Goal: Task Accomplishment & Management: Use online tool/utility

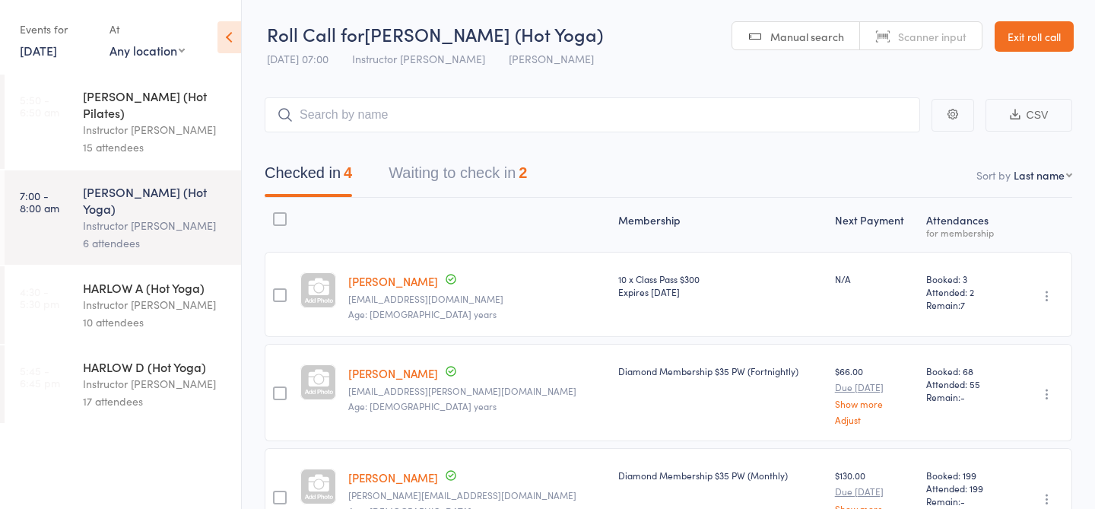
click at [169, 296] on div "Instructor [PERSON_NAME]" at bounding box center [155, 304] width 145 height 17
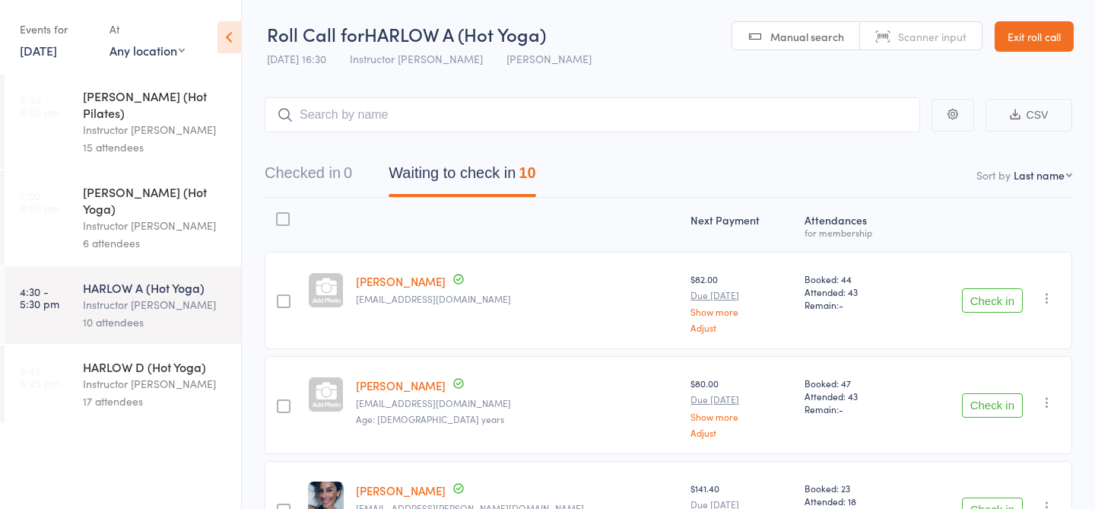
click at [125, 392] on div "17 attendees" at bounding box center [155, 400] width 145 height 17
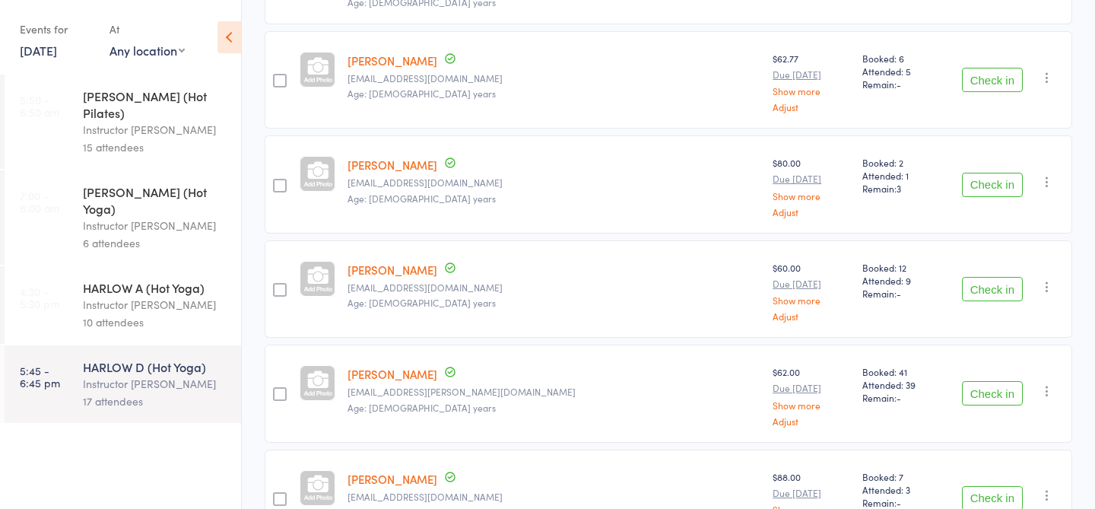
scroll to position [1561, 0]
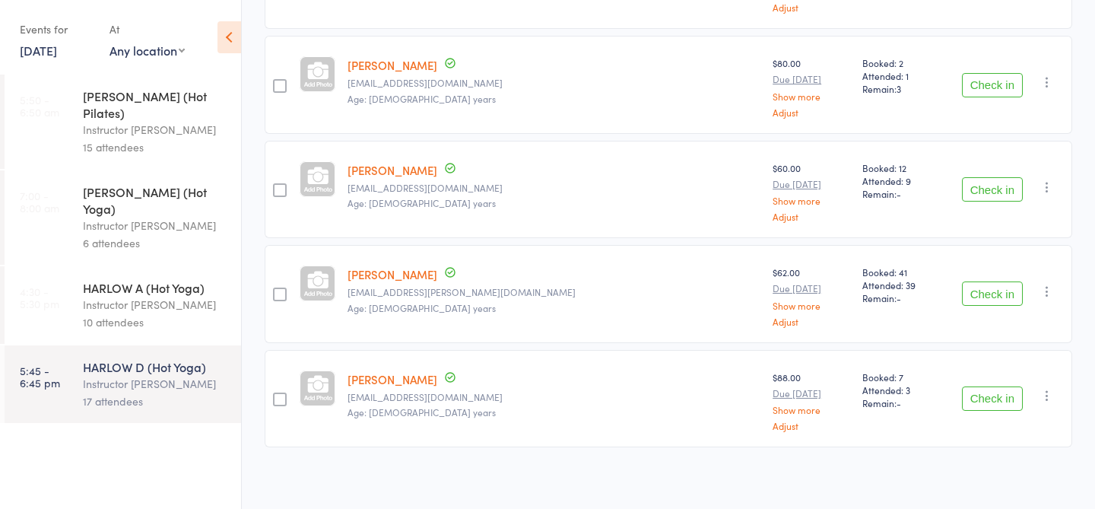
click at [138, 296] on div "Instructor [PERSON_NAME]" at bounding box center [155, 304] width 145 height 17
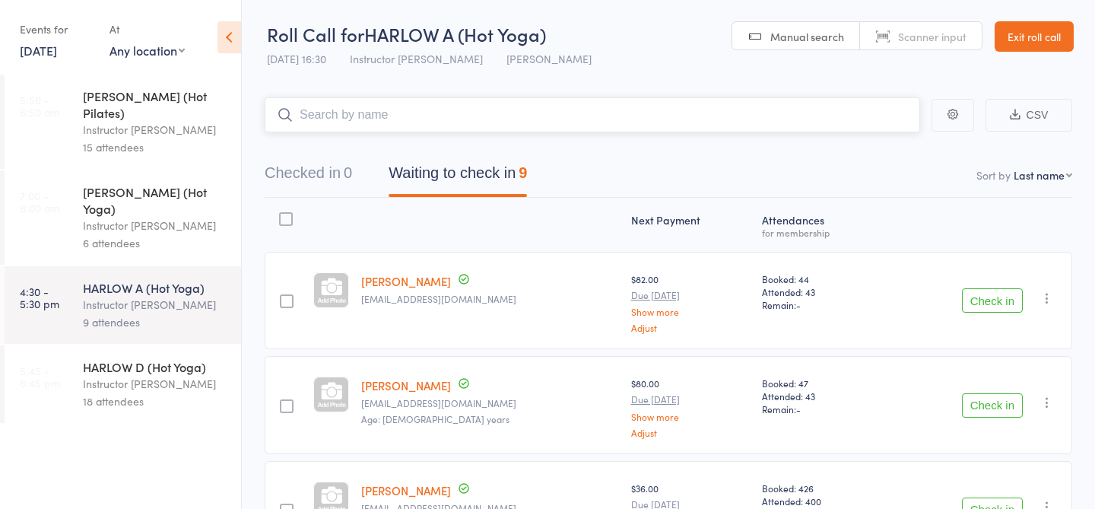
click at [507, 124] on input "search" at bounding box center [593, 114] width 656 height 35
type input "23496"
click at [457, 116] on input "search" at bounding box center [593, 114] width 656 height 35
type input "23477"
click at [889, 142] on link "Drop in" at bounding box center [880, 147] width 49 height 24
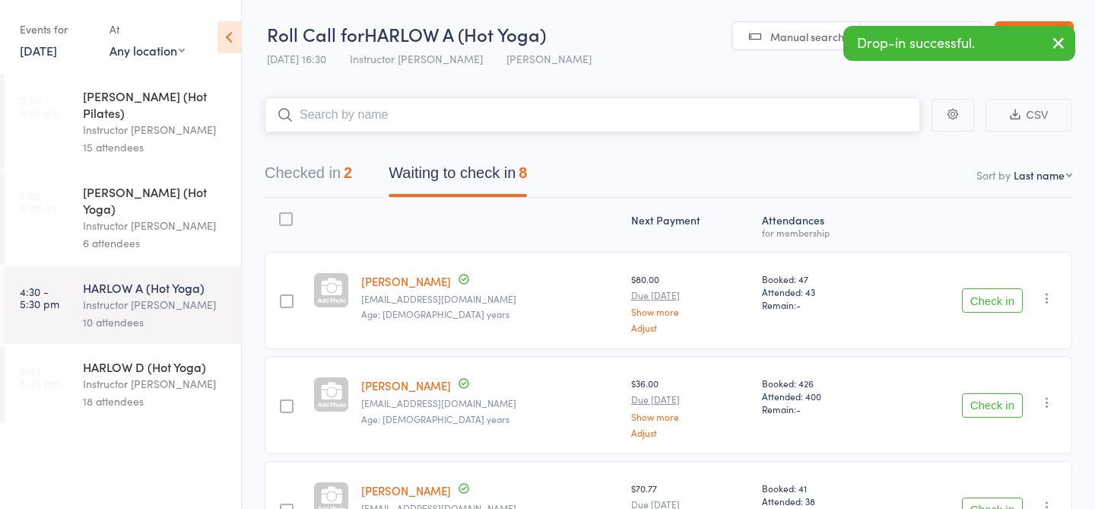
click at [430, 122] on input "search" at bounding box center [593, 114] width 656 height 35
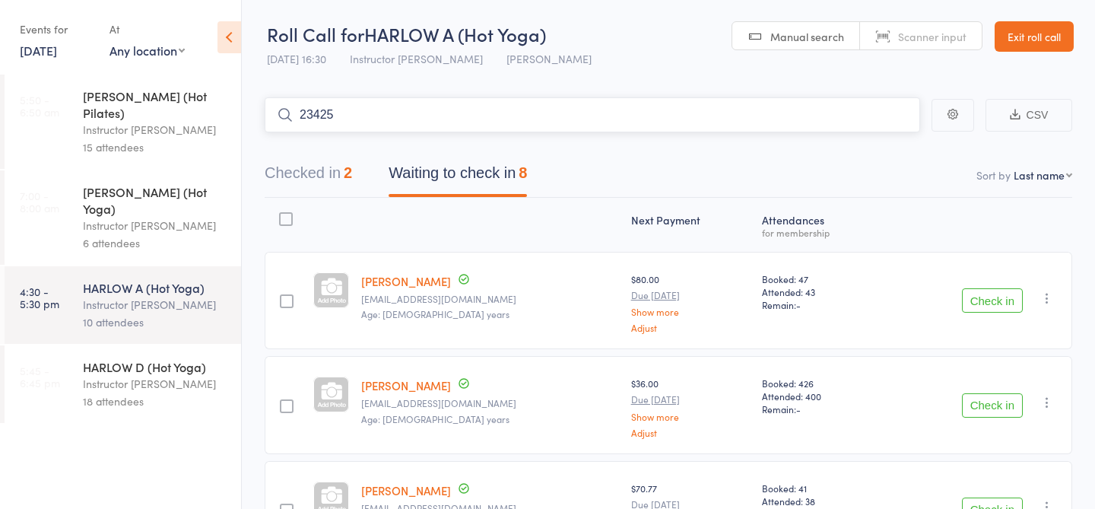
type input "23425"
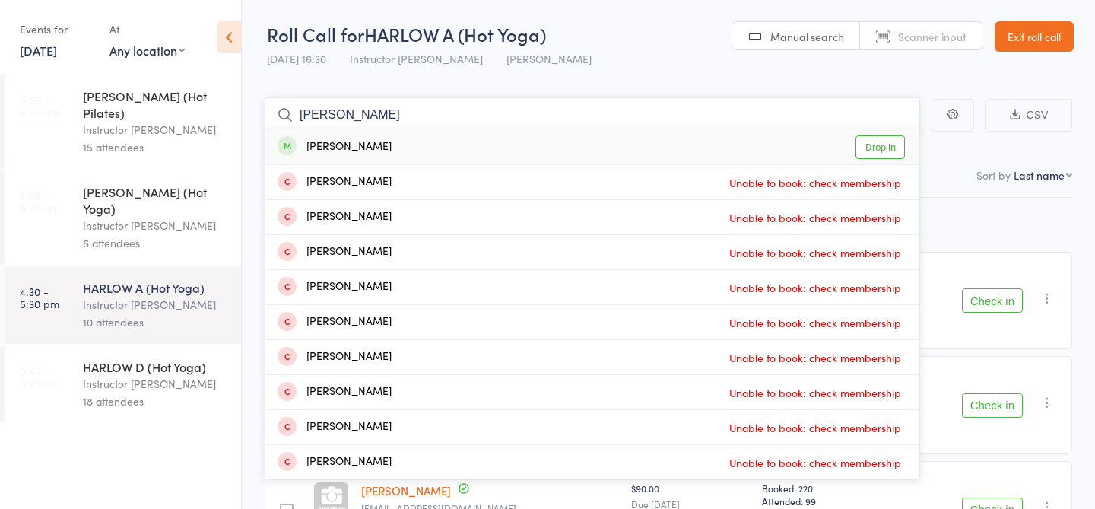
type input "isaac"
click at [881, 148] on link "Drop in" at bounding box center [880, 147] width 49 height 24
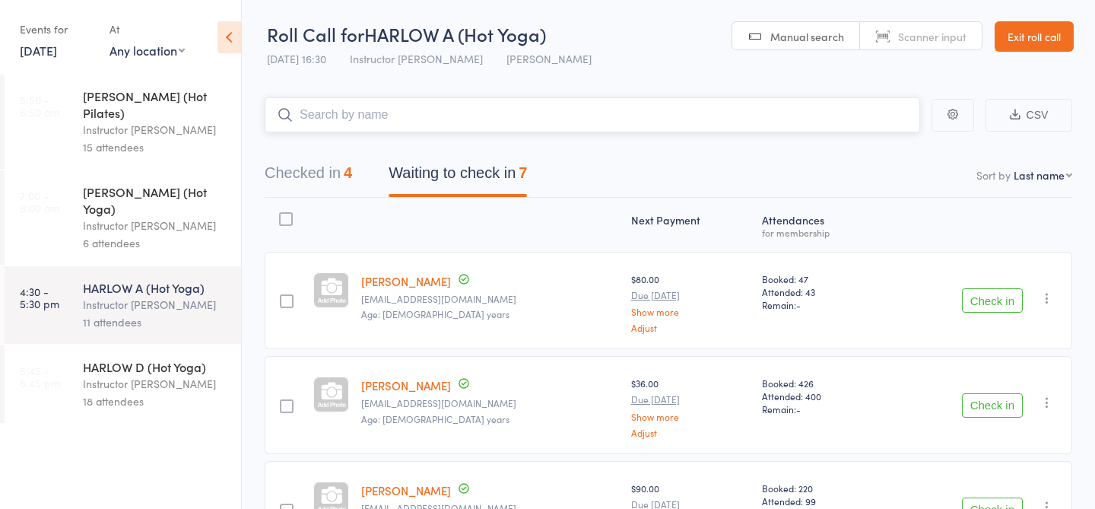
click at [330, 162] on button "Checked in 4" at bounding box center [308, 177] width 87 height 40
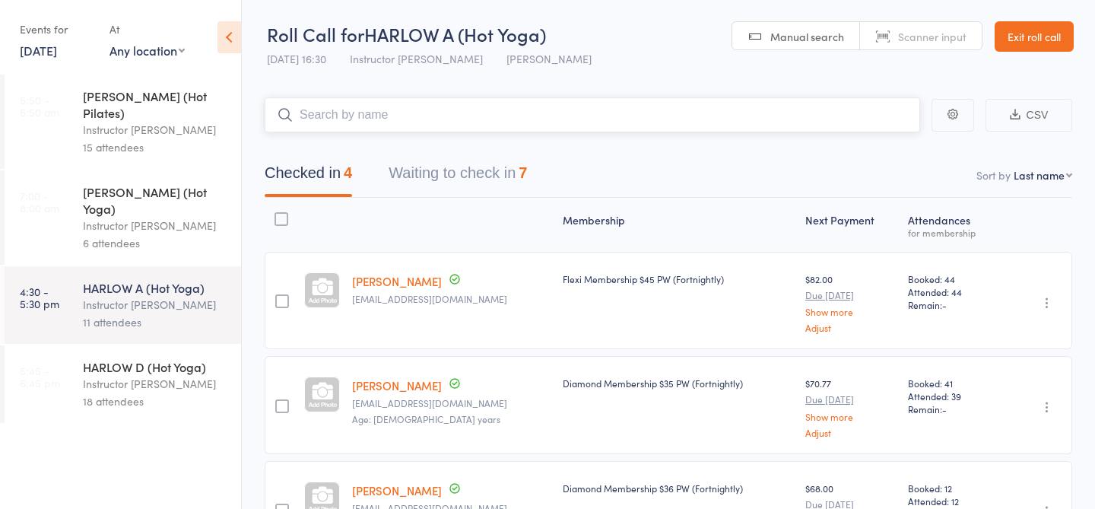
click at [475, 157] on button "Waiting to check in 7" at bounding box center [458, 177] width 138 height 40
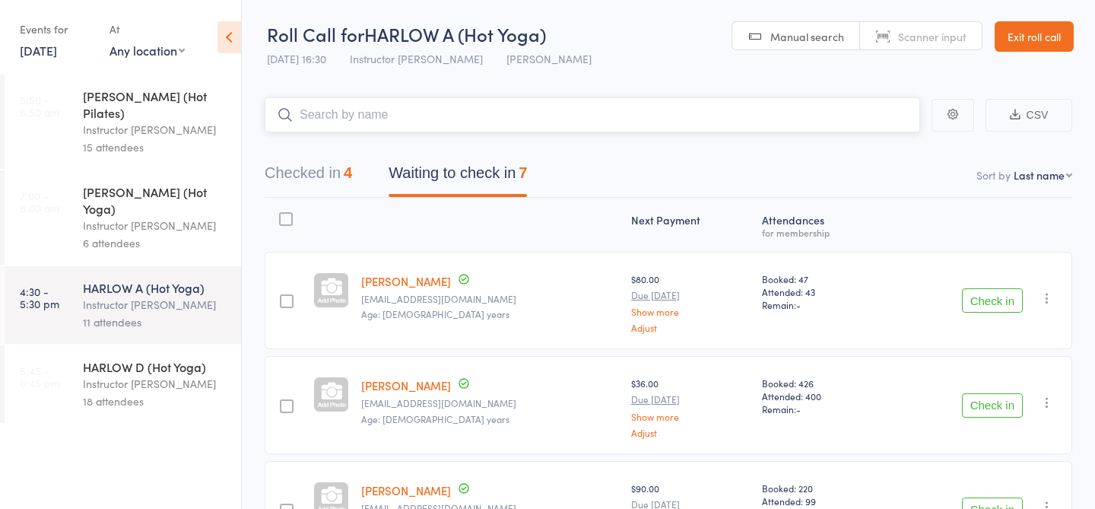
click at [393, 114] on input "search" at bounding box center [593, 114] width 656 height 35
type input "23758"
click at [889, 141] on link "Check in" at bounding box center [878, 147] width 54 height 24
click at [292, 168] on button "Checked in 5" at bounding box center [308, 177] width 87 height 40
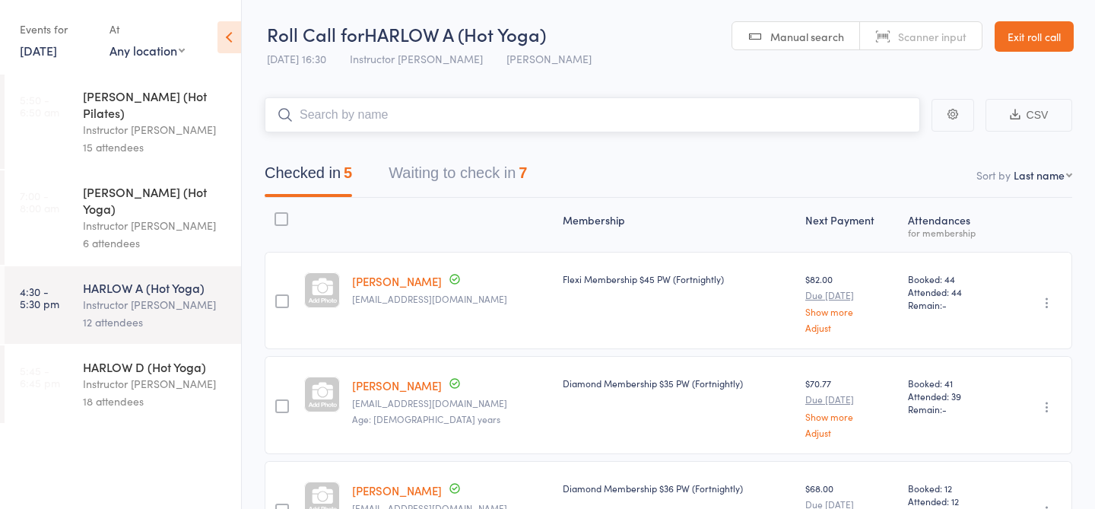
click at [434, 170] on button "Waiting to check in 7" at bounding box center [458, 177] width 138 height 40
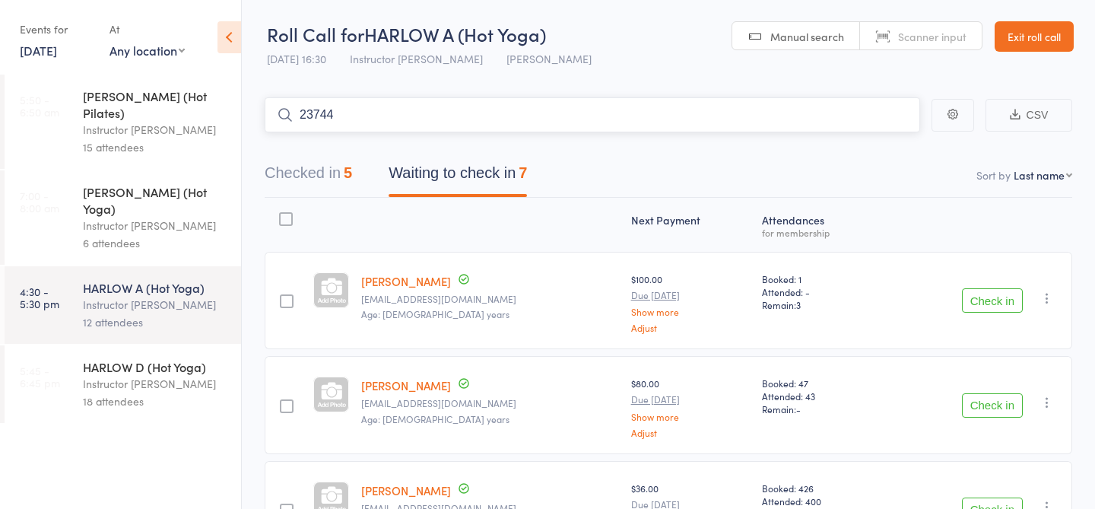
type input "23744"
click at [870, 146] on link "Check in" at bounding box center [878, 147] width 54 height 24
click at [563, 102] on input "search" at bounding box center [593, 114] width 656 height 35
type input "2"
click at [561, 121] on input "search" at bounding box center [593, 114] width 656 height 35
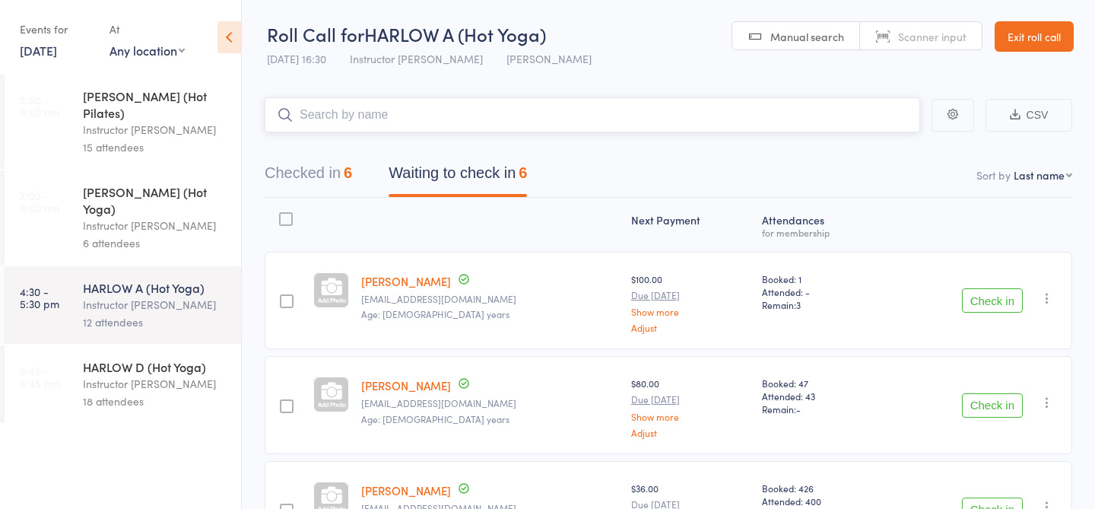
type input "m"
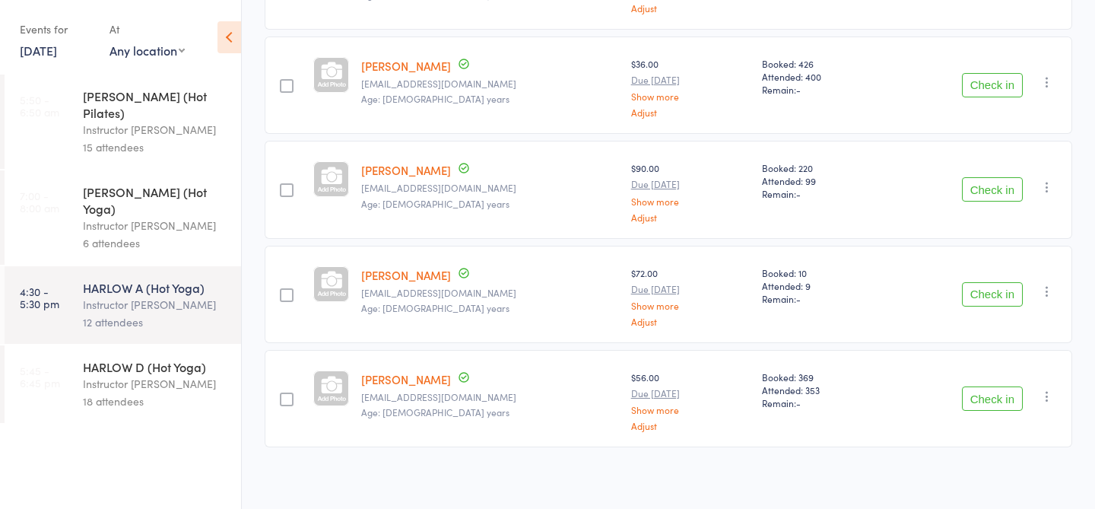
scroll to position [425, 0]
click at [991, 186] on button "Check in" at bounding box center [992, 188] width 61 height 24
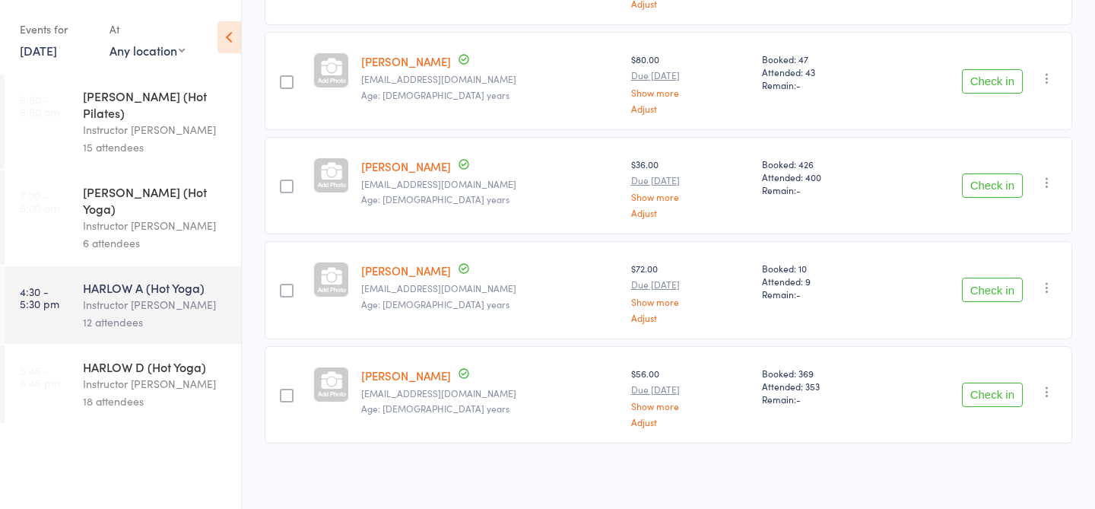
scroll to position [0, 0]
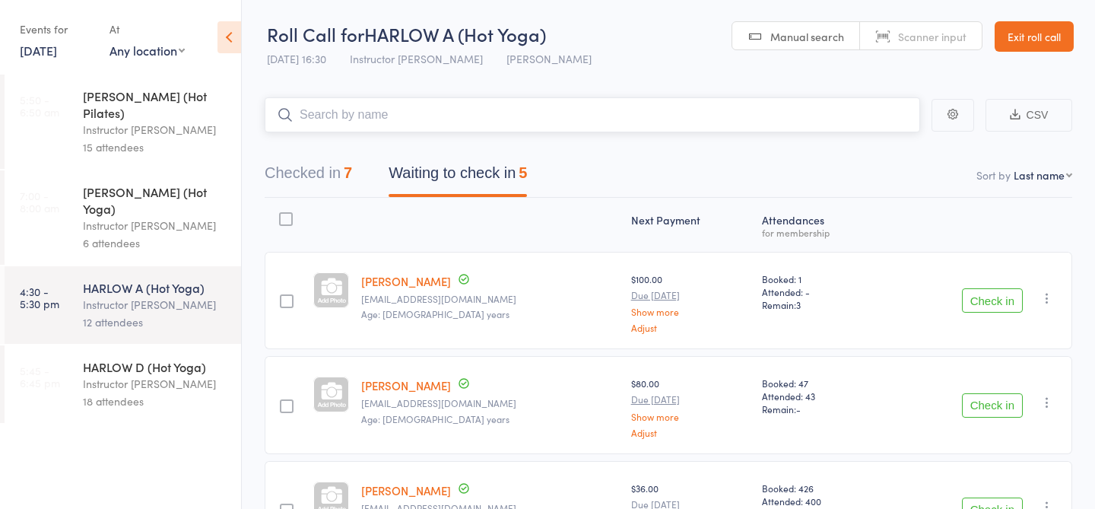
click at [532, 103] on input "search" at bounding box center [593, 114] width 656 height 35
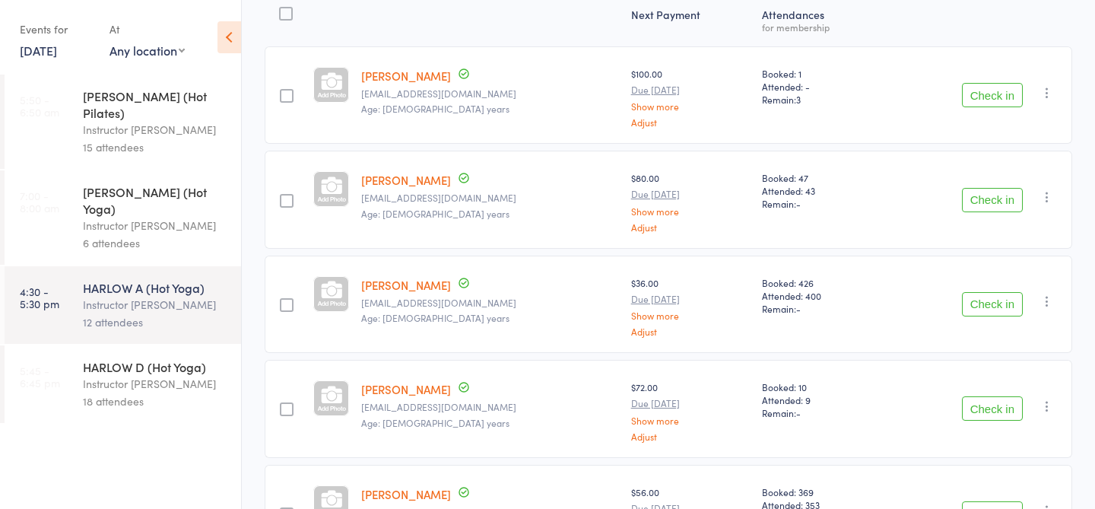
scroll to position [206, 0]
click at [1000, 201] on button "Check in" at bounding box center [992, 199] width 61 height 24
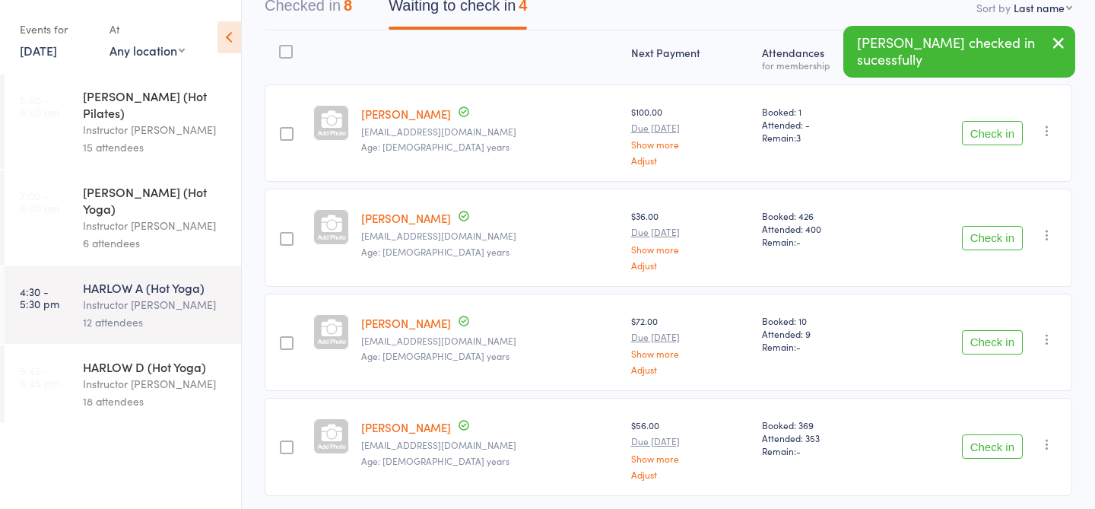
scroll to position [0, 0]
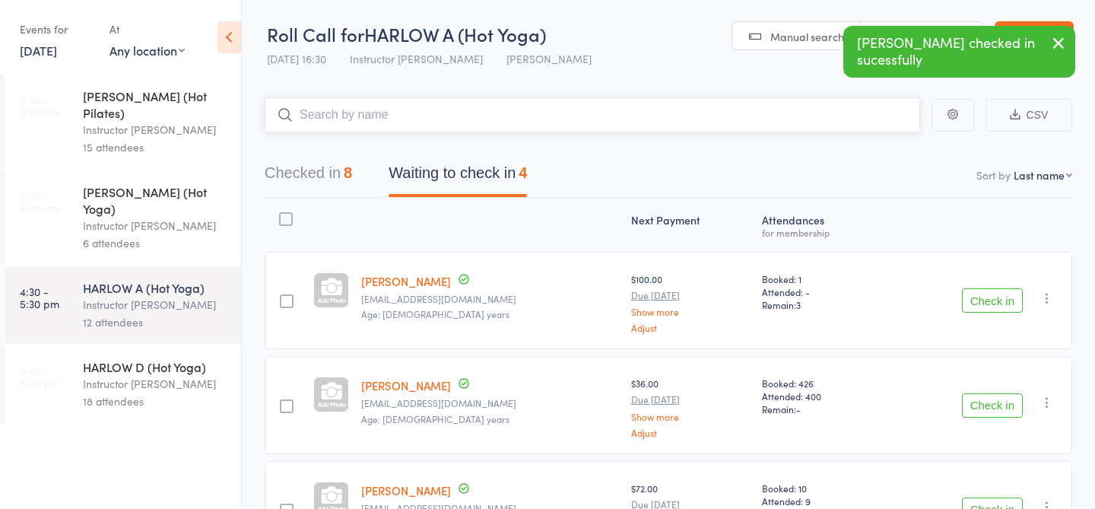
click at [659, 122] on input "search" at bounding box center [593, 114] width 656 height 35
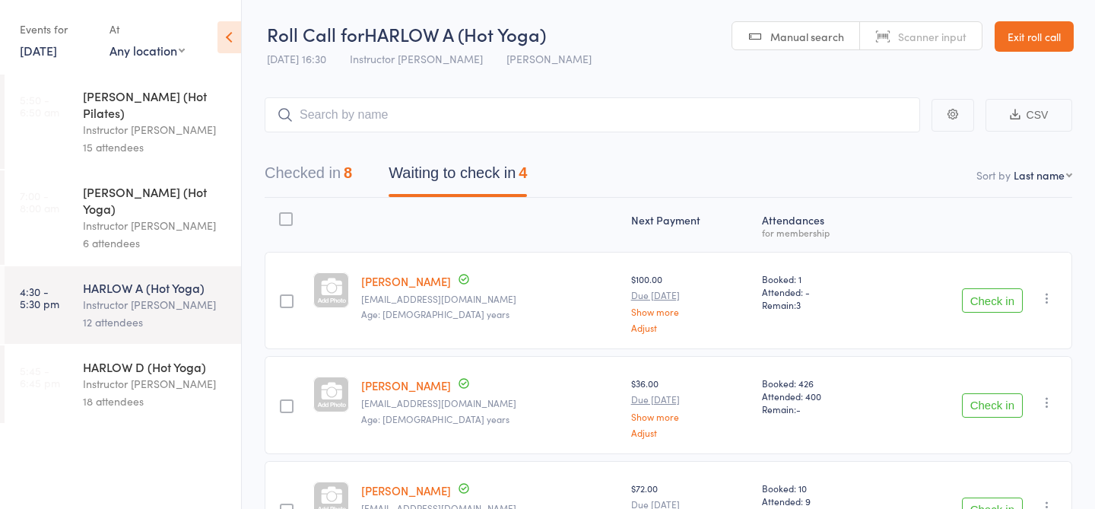
click at [1021, 43] on link "Exit roll call" at bounding box center [1034, 36] width 79 height 30
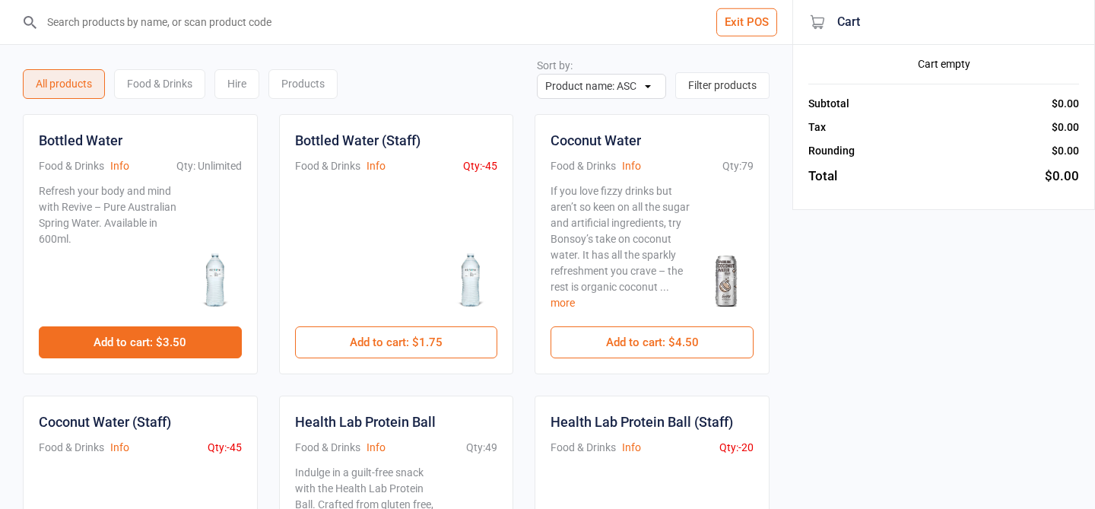
click at [178, 341] on button "Add to cart : $3.50" at bounding box center [140, 342] width 203 height 32
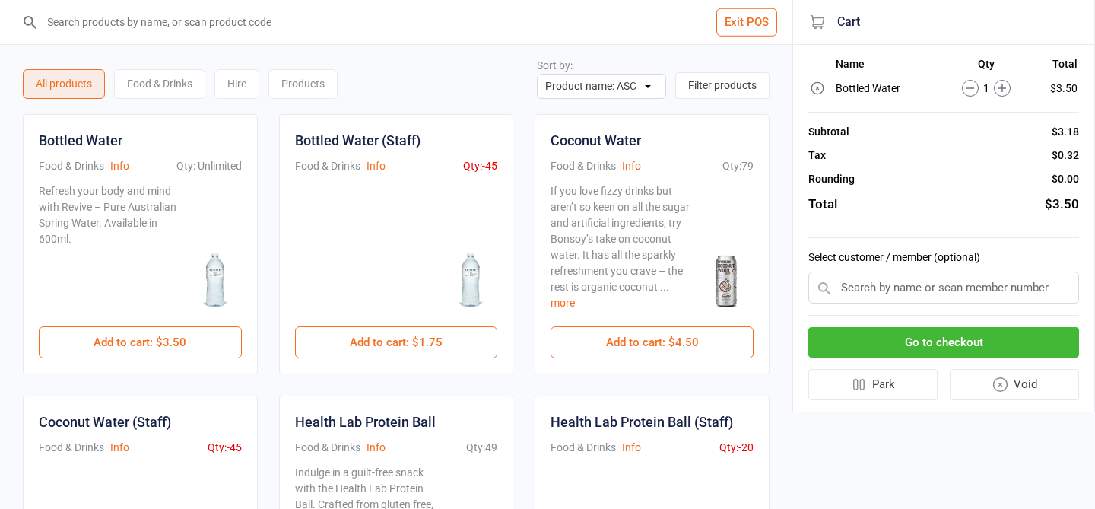
click at [899, 336] on button "Go to checkout" at bounding box center [943, 342] width 271 height 31
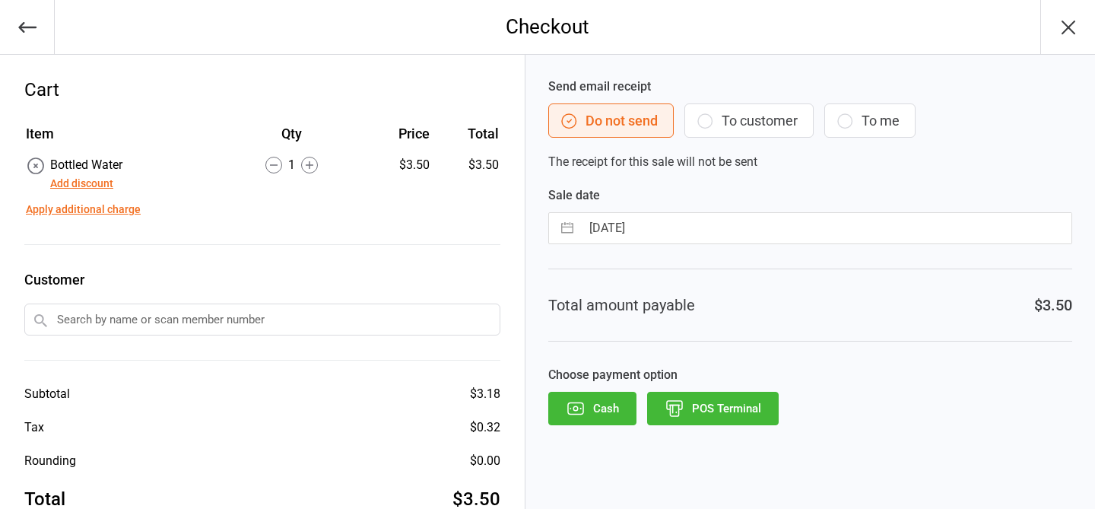
click at [694, 408] on button "POS Terminal" at bounding box center [713, 408] width 132 height 33
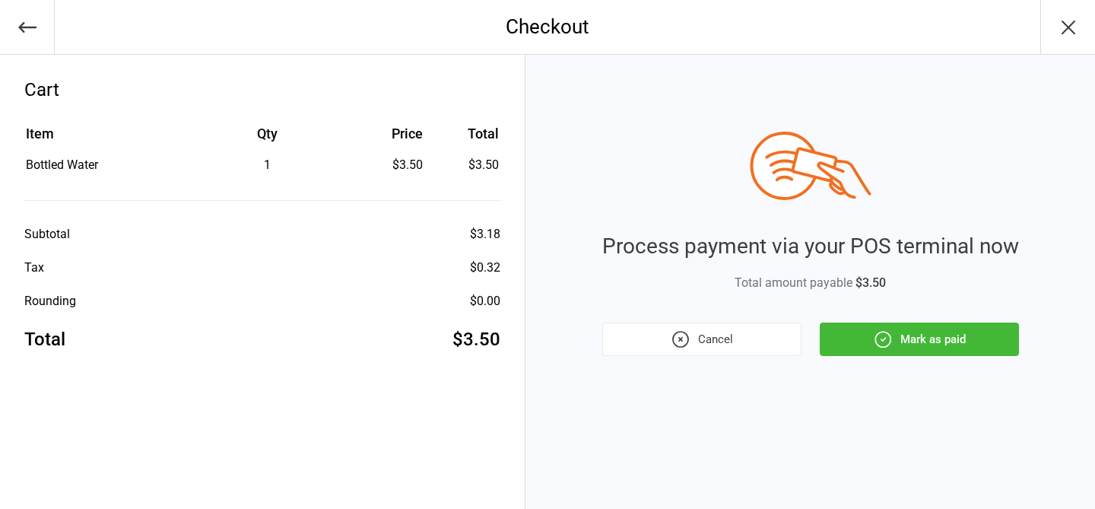
click at [954, 322] on button "Mark as paid" at bounding box center [919, 338] width 199 height 33
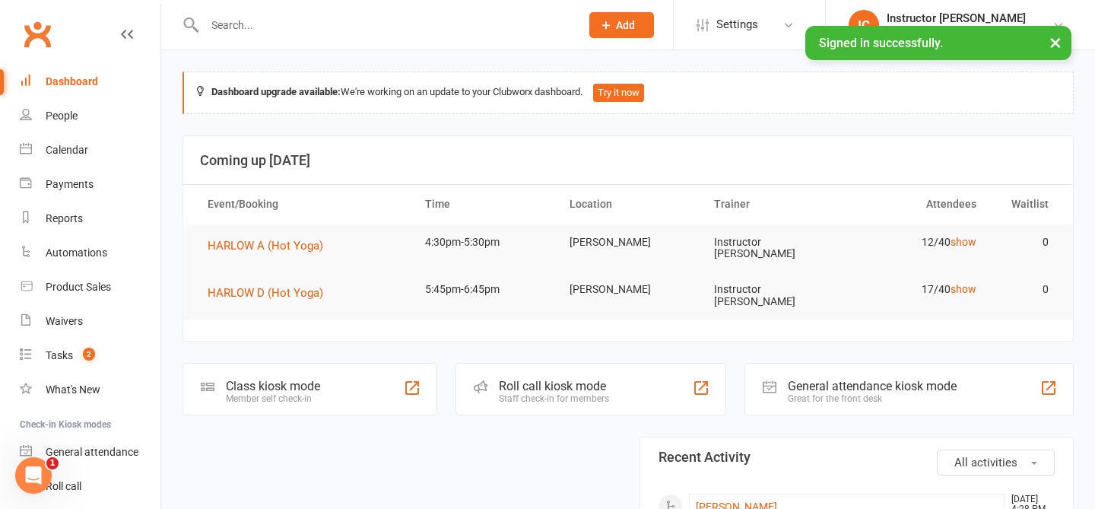
click at [542, 380] on div "Roll call kiosk mode" at bounding box center [554, 386] width 110 height 14
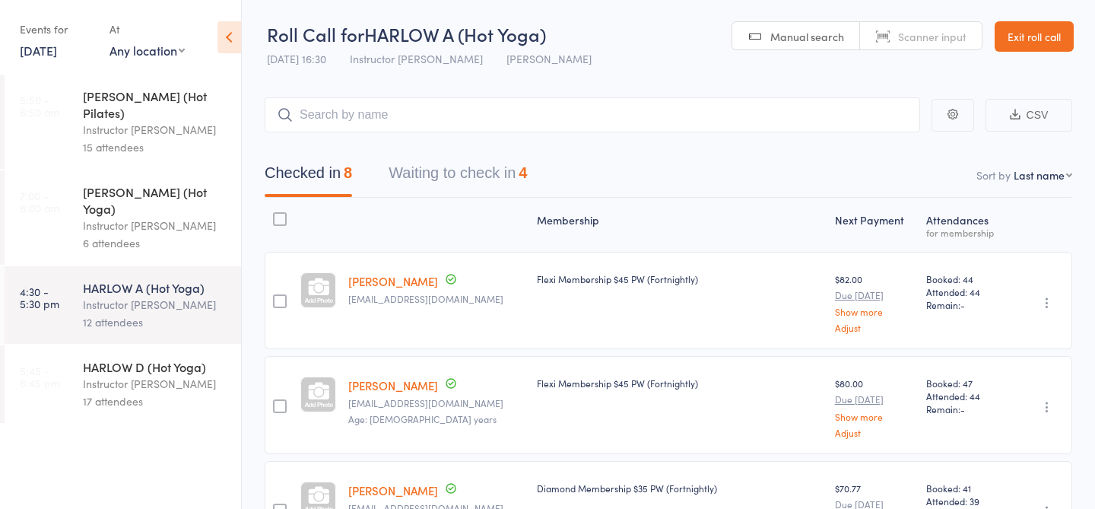
click at [502, 173] on button "Waiting to check in 4" at bounding box center [458, 177] width 138 height 40
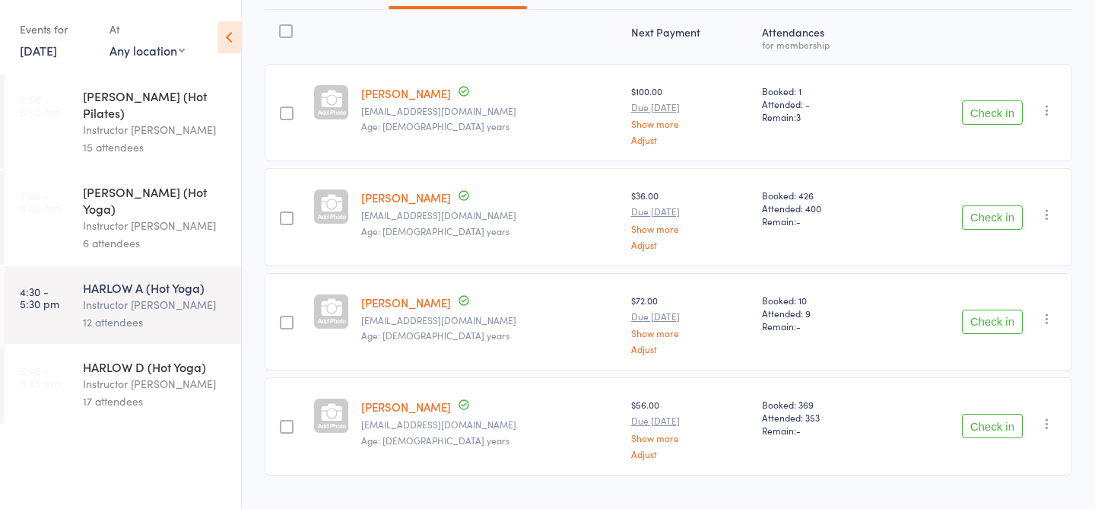
scroll to position [196, 0]
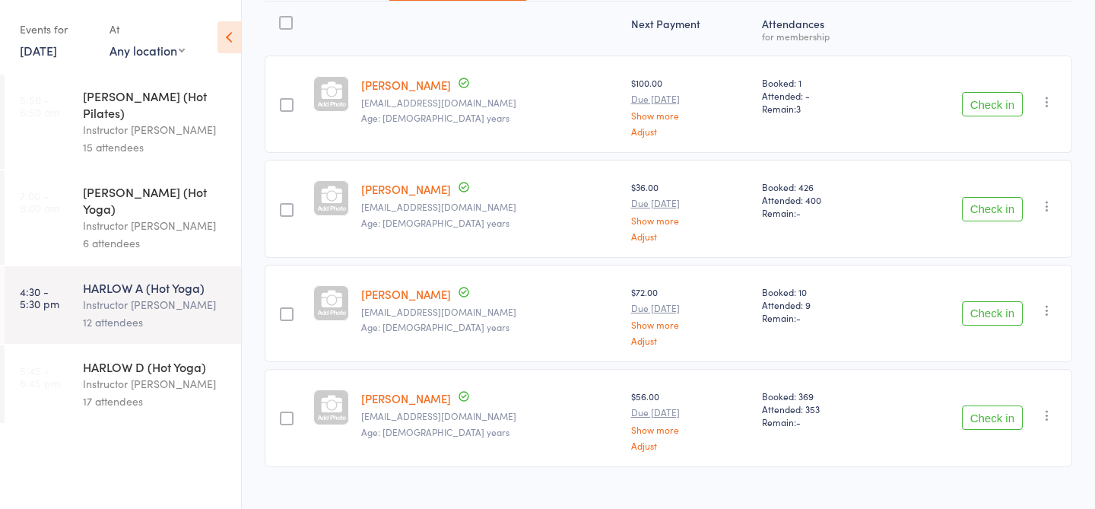
click at [980, 203] on button "Check in" at bounding box center [992, 209] width 61 height 24
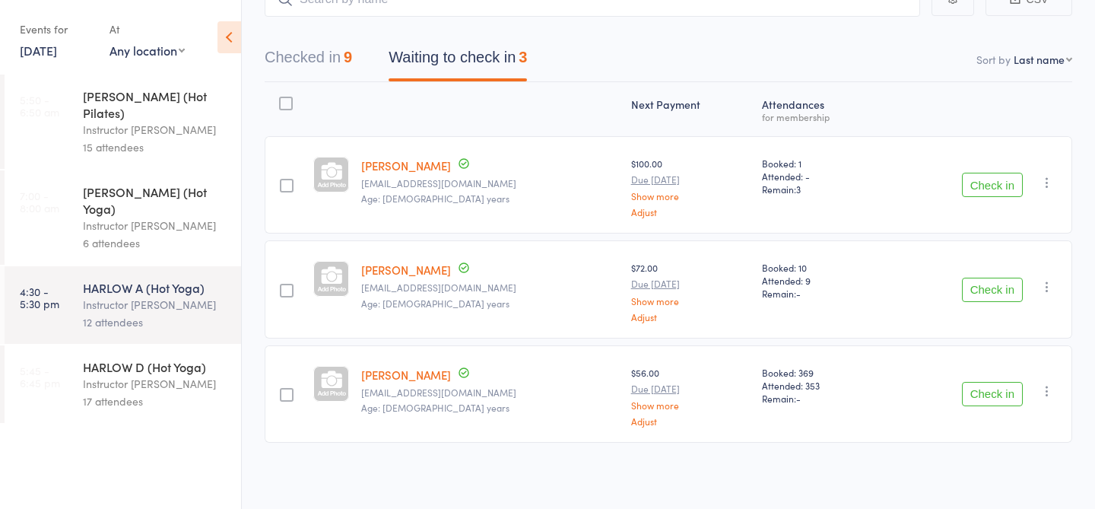
click at [983, 291] on button "Check in" at bounding box center [992, 290] width 61 height 24
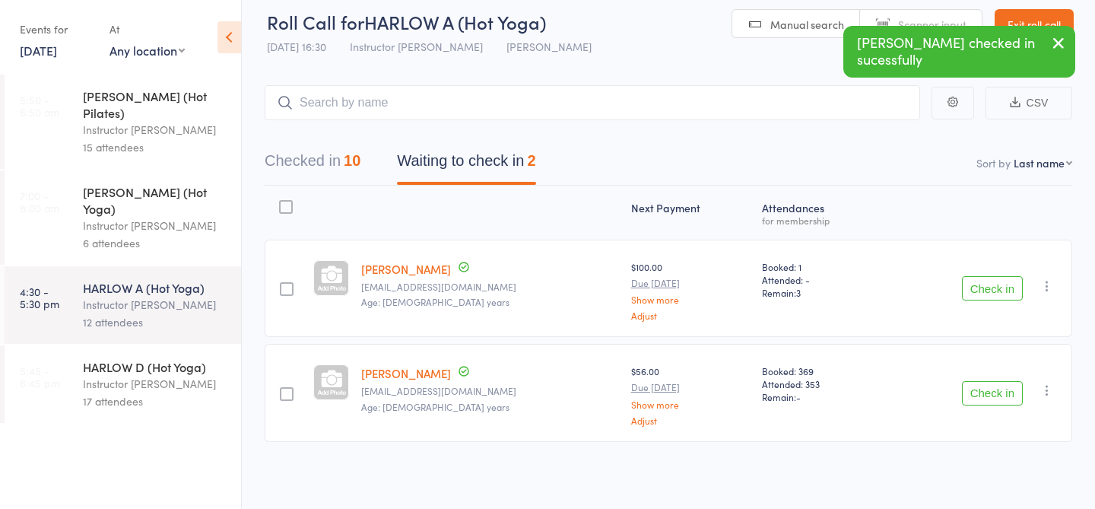
click at [323, 159] on button "Checked in 10" at bounding box center [313, 165] width 96 height 40
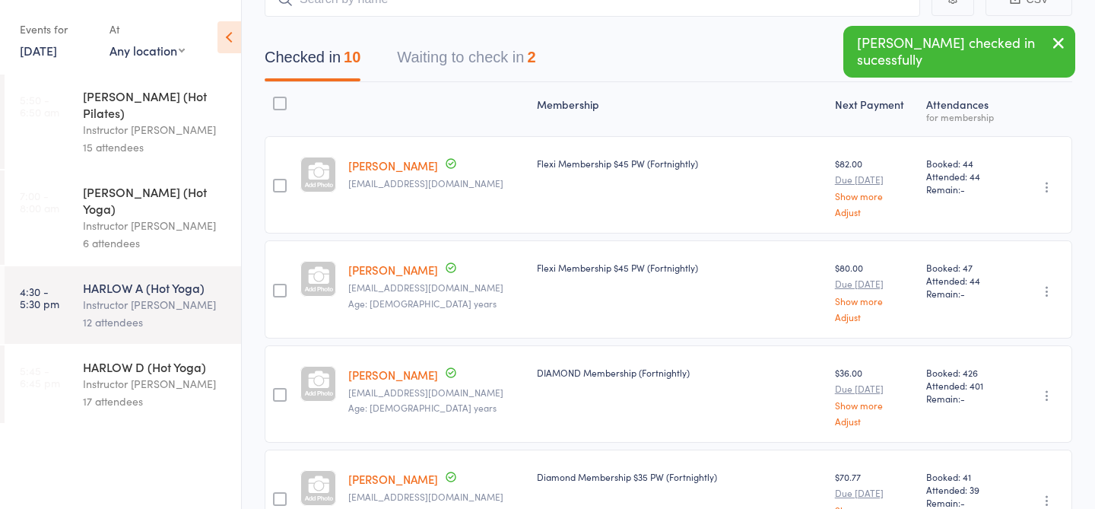
click at [1047, 399] on icon "button" at bounding box center [1047, 395] width 15 height 15
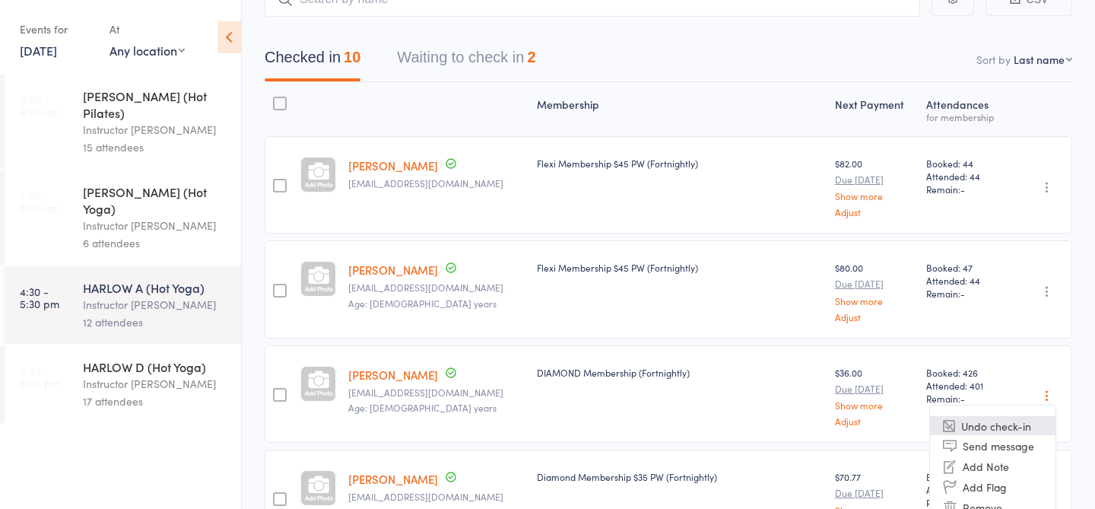
click at [988, 426] on li "Undo check-in" at bounding box center [992, 425] width 125 height 19
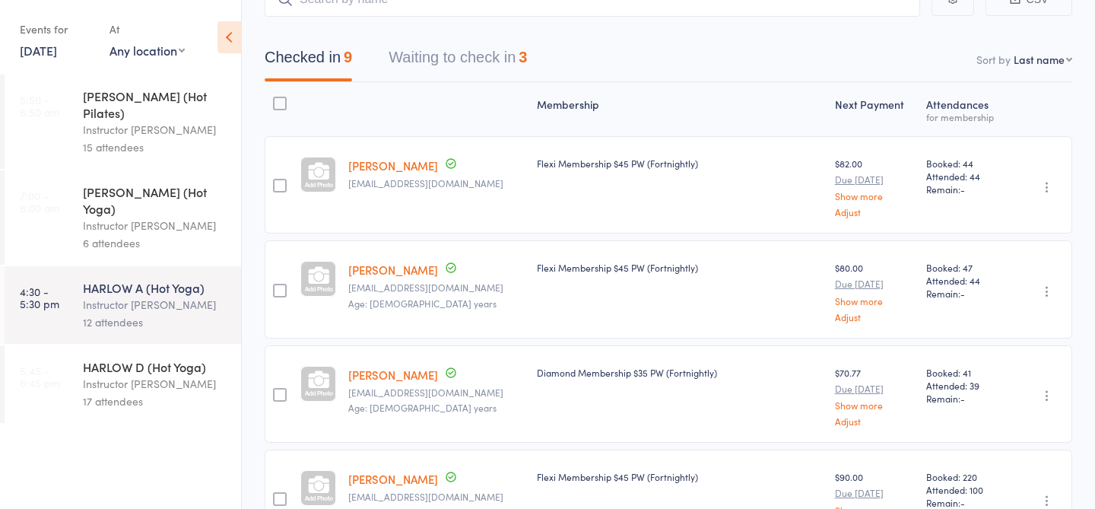
click at [474, 56] on button "Waiting to check in 3" at bounding box center [458, 61] width 138 height 40
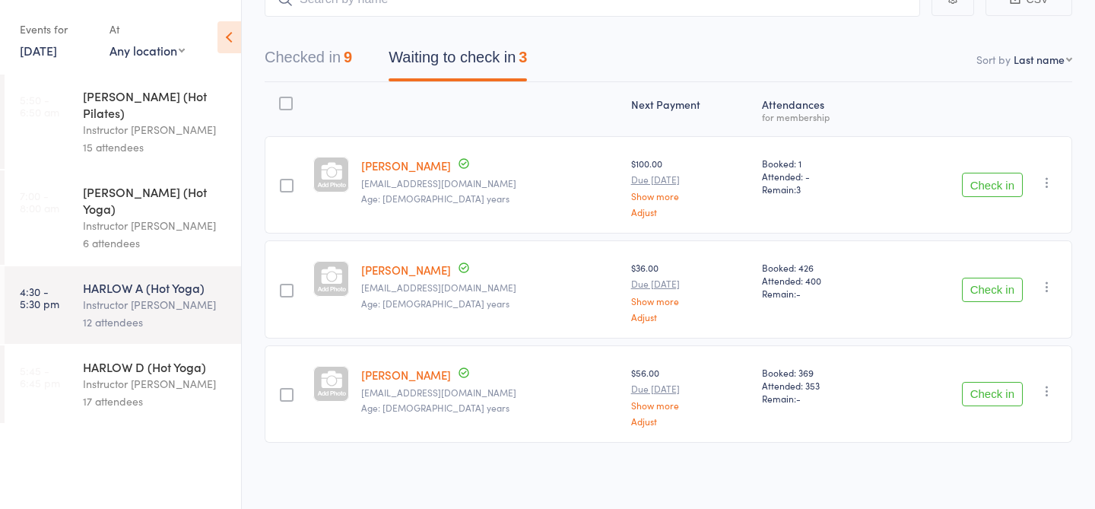
scroll to position [81, 0]
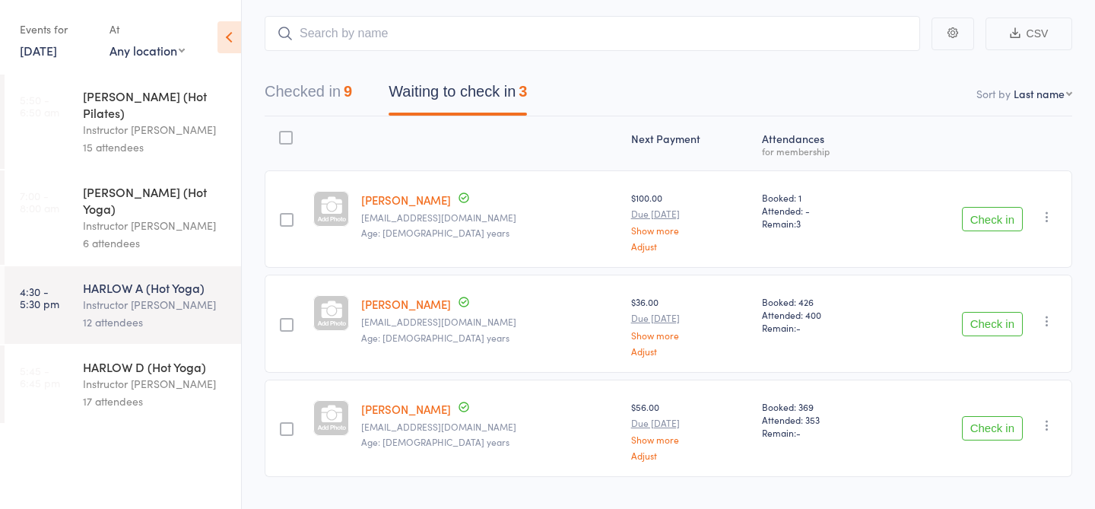
click at [538, 356] on div "[PERSON_NAME] [EMAIL_ADDRESS][DOMAIN_NAME] Age: [DEMOGRAPHIC_DATA] years" at bounding box center [489, 323] width 269 height 97
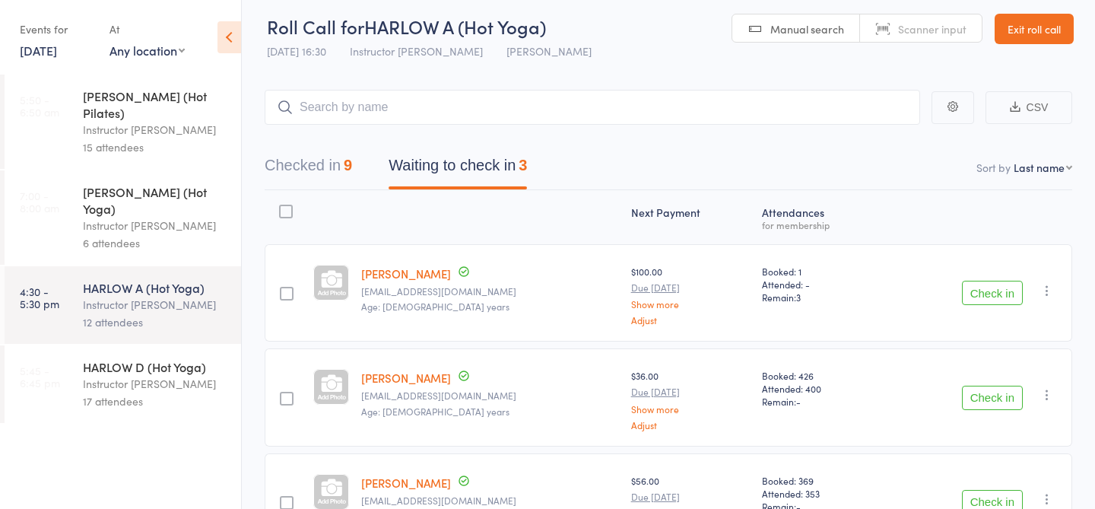
scroll to position [5, 0]
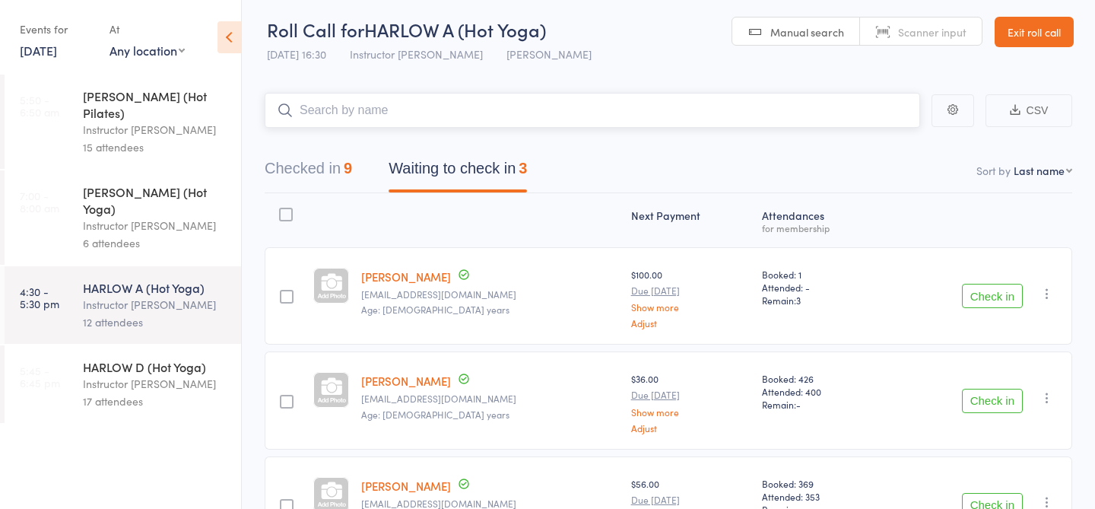
click at [576, 97] on input "search" at bounding box center [593, 110] width 656 height 35
click at [399, 109] on input "search" at bounding box center [593, 110] width 656 height 35
click at [999, 299] on button "Check in" at bounding box center [992, 296] width 61 height 24
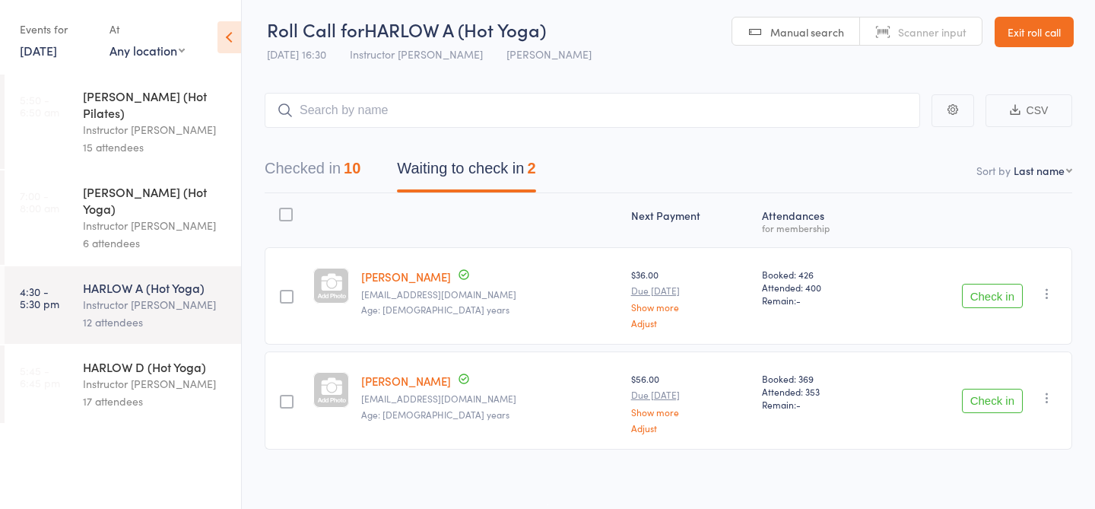
click at [977, 405] on button "Check in" at bounding box center [992, 401] width 61 height 24
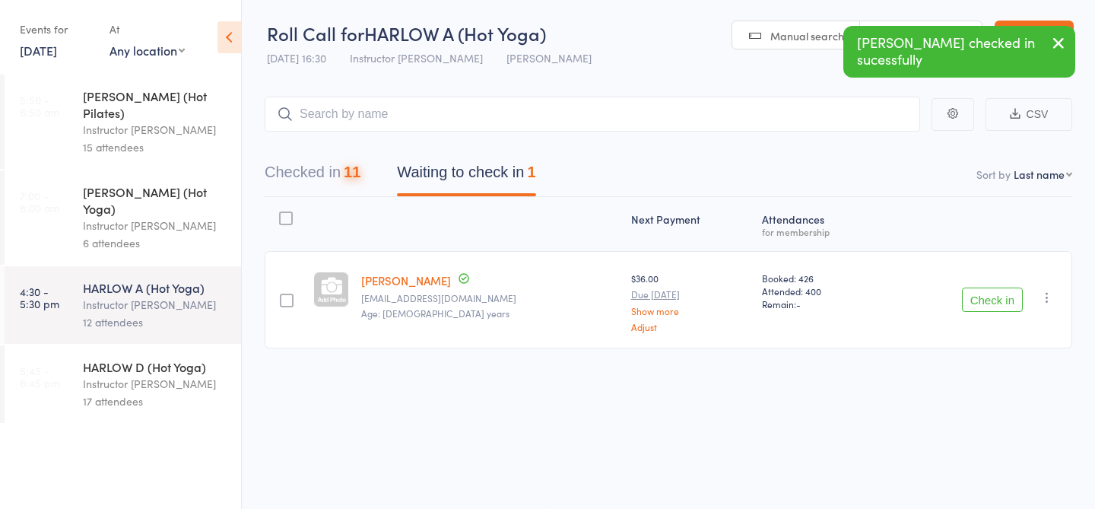
scroll to position [1, 0]
